Goal: Task Accomplishment & Management: Manage account settings

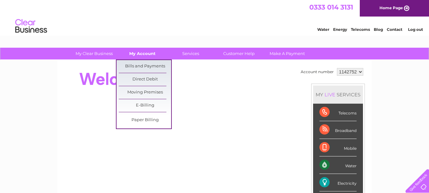
click at [149, 53] on link "My Account" at bounding box center [142, 54] width 52 height 12
click at [149, 66] on link "Bills and Payments" at bounding box center [145, 66] width 52 height 13
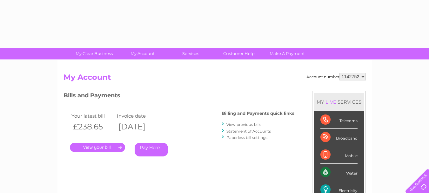
click at [112, 148] on link "." at bounding box center [97, 146] width 55 height 9
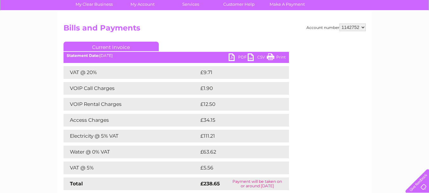
scroll to position [32, 0]
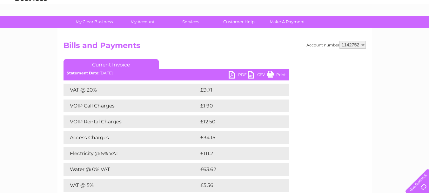
click at [120, 63] on link "Current Invoice" at bounding box center [110, 64] width 95 height 10
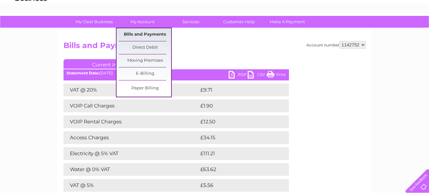
click at [142, 35] on link "Bills and Payments" at bounding box center [145, 34] width 52 height 13
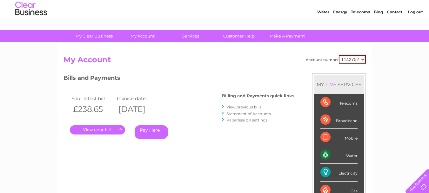
scroll to position [32, 0]
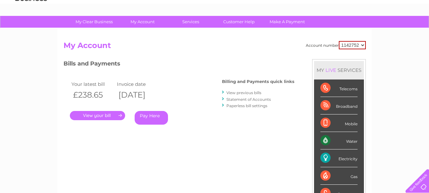
click at [249, 93] on link "View previous bills" at bounding box center [243, 92] width 35 height 5
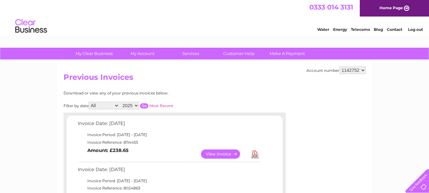
click at [115, 106] on select "All January February March April May June July August September October Novembe…" at bounding box center [103, 106] width 31 height 8
select select "1"
click at [89, 102] on select "All January February March April May June July August September October Novembe…" at bounding box center [103, 106] width 31 height 8
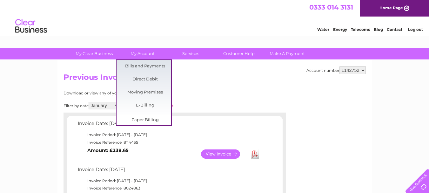
select select "2024"
click at [121, 102] on select "2025 2024 2023 2022" at bounding box center [129, 106] width 19 height 8
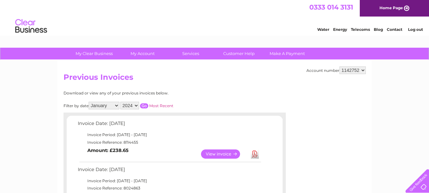
click at [144, 107] on input "button" at bounding box center [144, 105] width 8 height 5
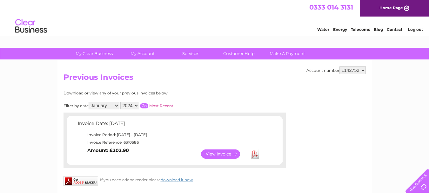
click at [220, 153] on link "View" at bounding box center [224, 153] width 47 height 9
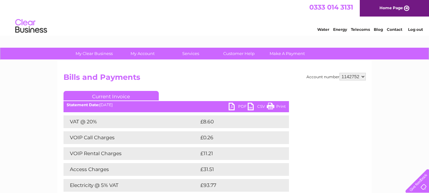
click at [233, 105] on link "PDF" at bounding box center [237, 106] width 19 height 9
